Goal: Information Seeking & Learning: Find contact information

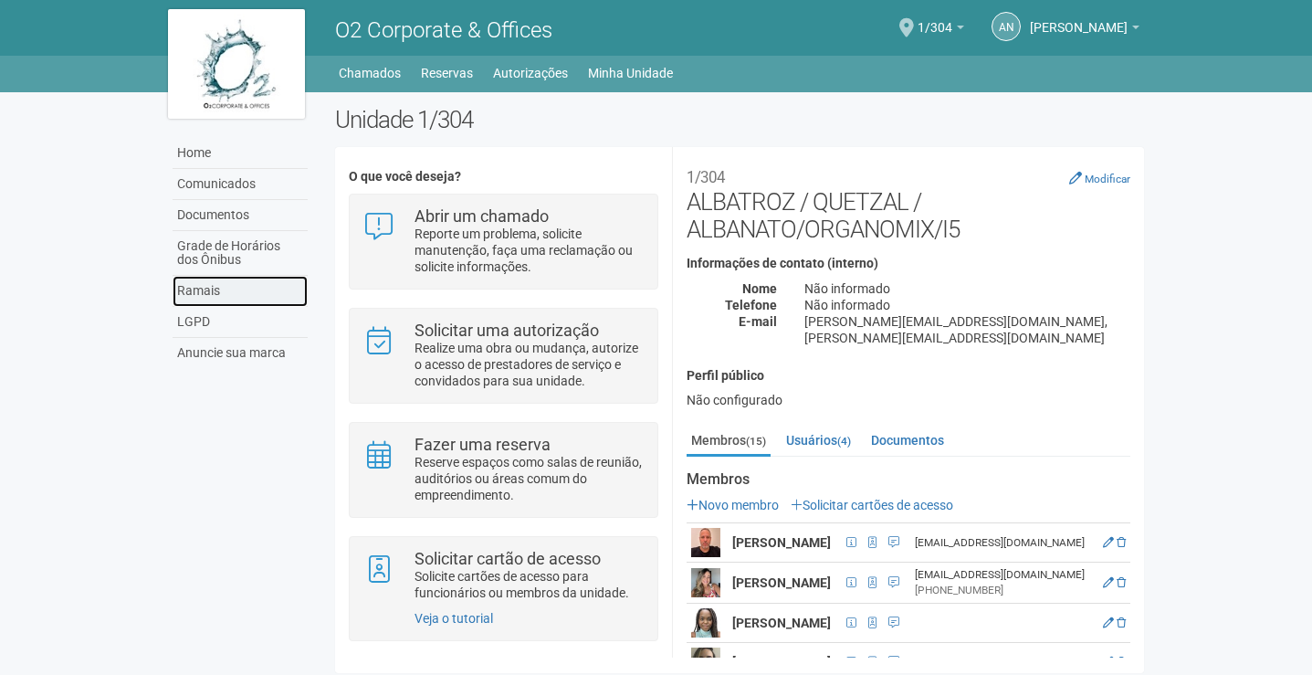
click at [223, 285] on link "Ramais" at bounding box center [240, 291] width 135 height 31
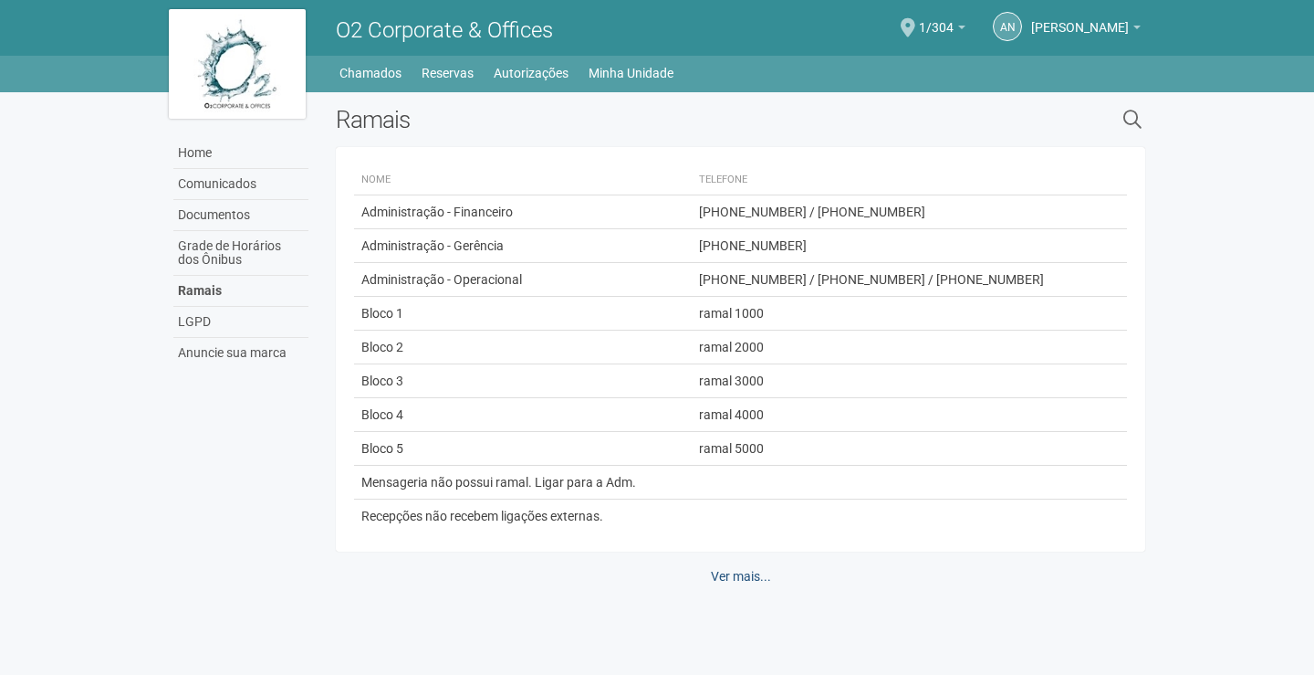
click at [757, 569] on link "Ver mais..." at bounding box center [741, 575] width 84 height 31
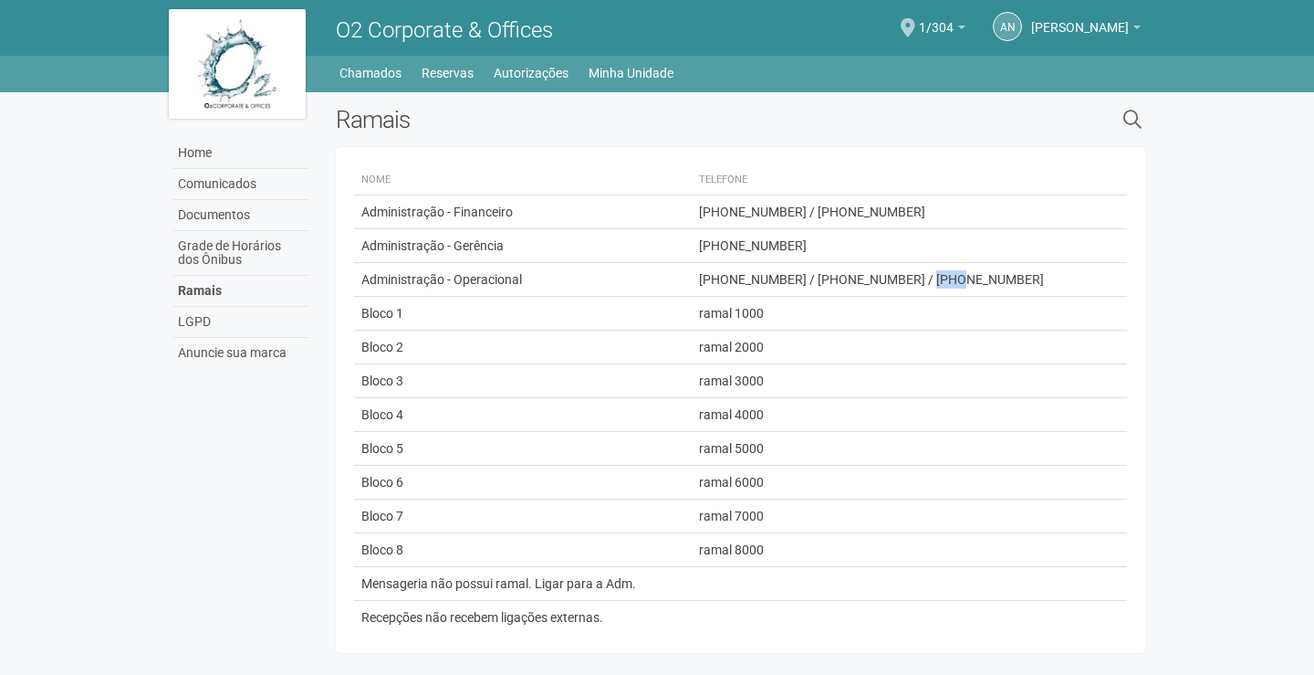
drag, startPoint x: 999, startPoint y: 278, endPoint x: 974, endPoint y: 276, distance: 24.8
click at [974, 276] on span "[PHONE_NUMBER] / [PHONE_NUMBER] / [PHONE_NUMBER]" at bounding box center [871, 279] width 345 height 15
click at [1006, 277] on td "[PHONE_NUMBER] / [PHONE_NUMBER] / [PHONE_NUMBER]" at bounding box center [901, 280] width 419 height 34
drag, startPoint x: 998, startPoint y: 277, endPoint x: 937, endPoint y: 276, distance: 60.3
click at [937, 276] on span "[PHONE_NUMBER] / [PHONE_NUMBER] / [PHONE_NUMBER]" at bounding box center [871, 279] width 345 height 15
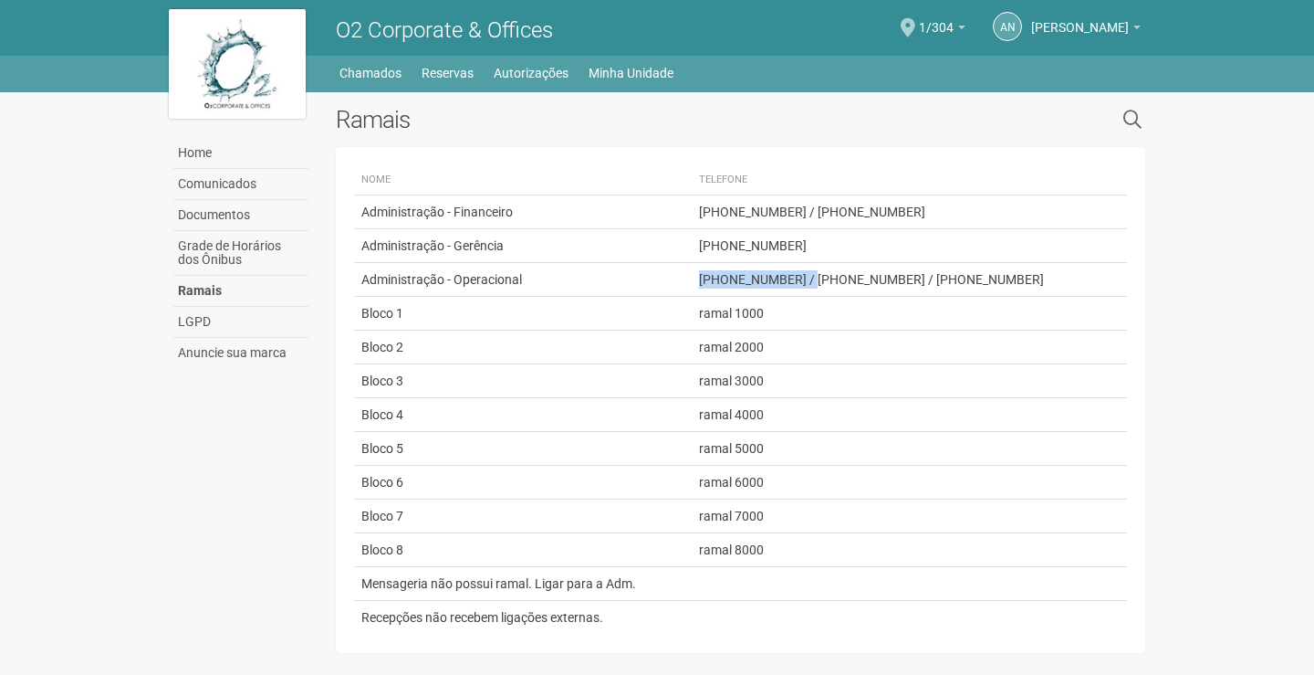
drag, startPoint x: 865, startPoint y: 276, endPoint x: 784, endPoint y: 275, distance: 81.2
click at [771, 275] on span "[PHONE_NUMBER] / [PHONE_NUMBER] / [PHONE_NUMBER]" at bounding box center [871, 279] width 345 height 15
click at [967, 274] on span "[PHONE_NUMBER] / [PHONE_NUMBER] / [PHONE_NUMBER]" at bounding box center [871, 279] width 345 height 15
click at [1050, 256] on td "[PHONE_NUMBER]" at bounding box center [901, 246] width 419 height 34
